Goal: Information Seeking & Learning: Learn about a topic

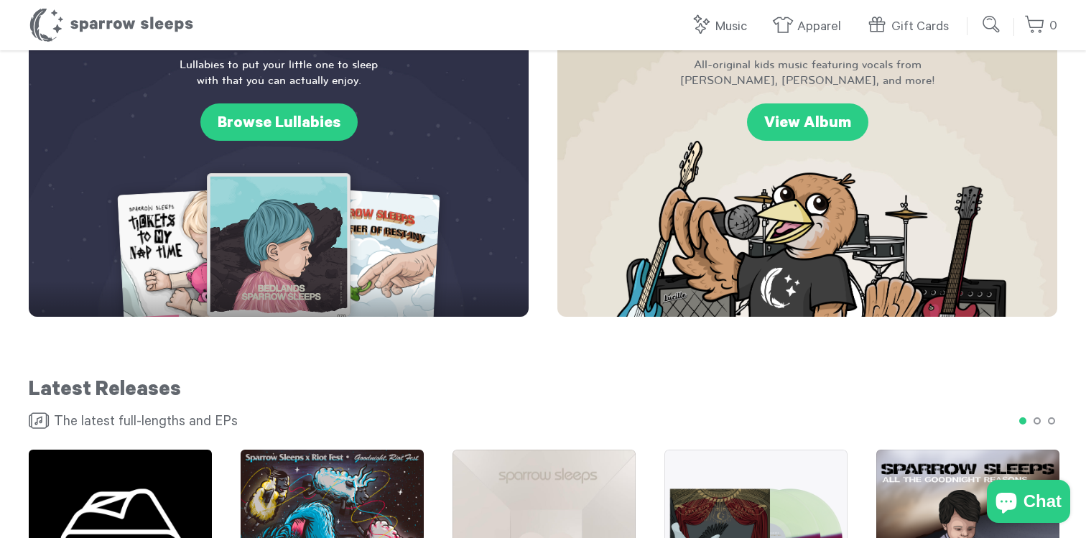
scroll to position [1755, 0]
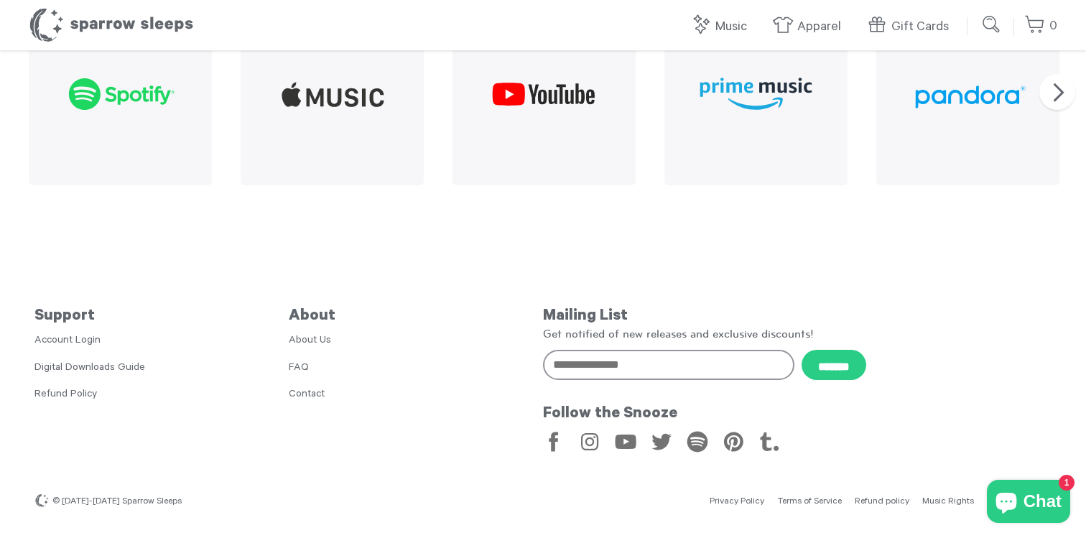
click at [292, 345] on link "About Us" at bounding box center [310, 341] width 42 height 11
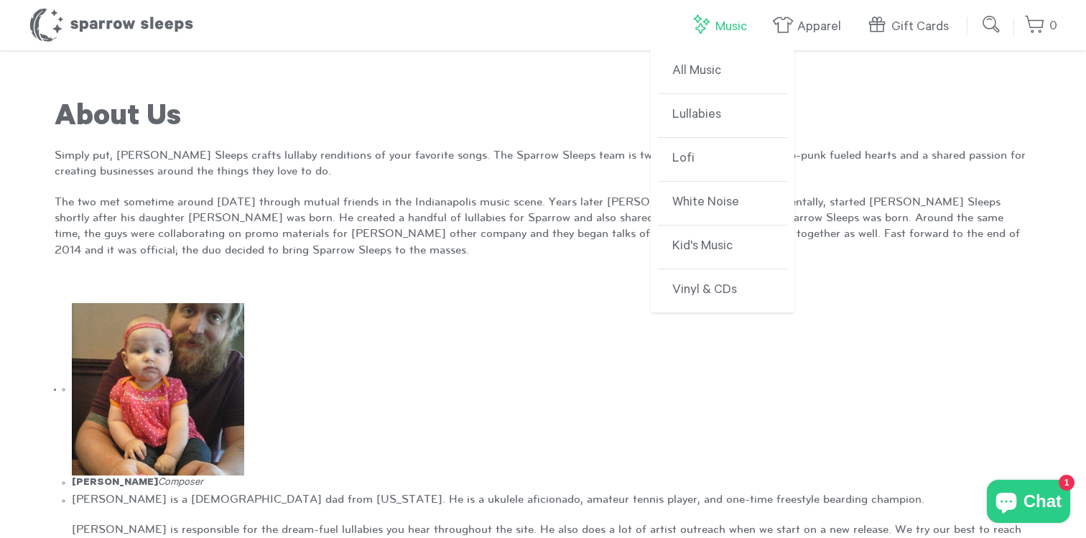
click at [727, 33] on link "Music" at bounding box center [722, 26] width 64 height 31
click at [697, 119] on link "Lullabies" at bounding box center [722, 116] width 129 height 44
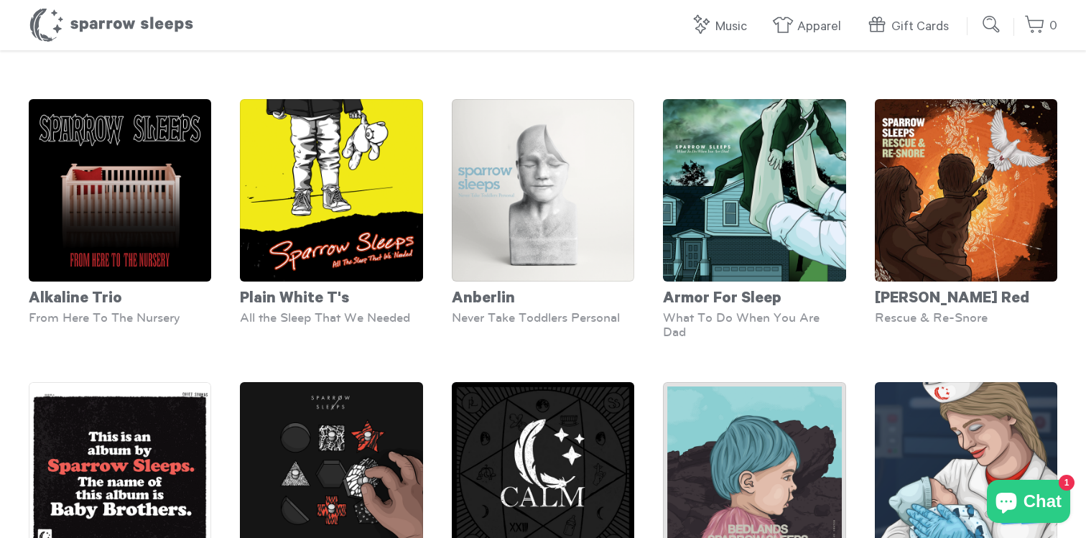
scroll to position [62, 0]
